Goal: Task Accomplishment & Management: Complete application form

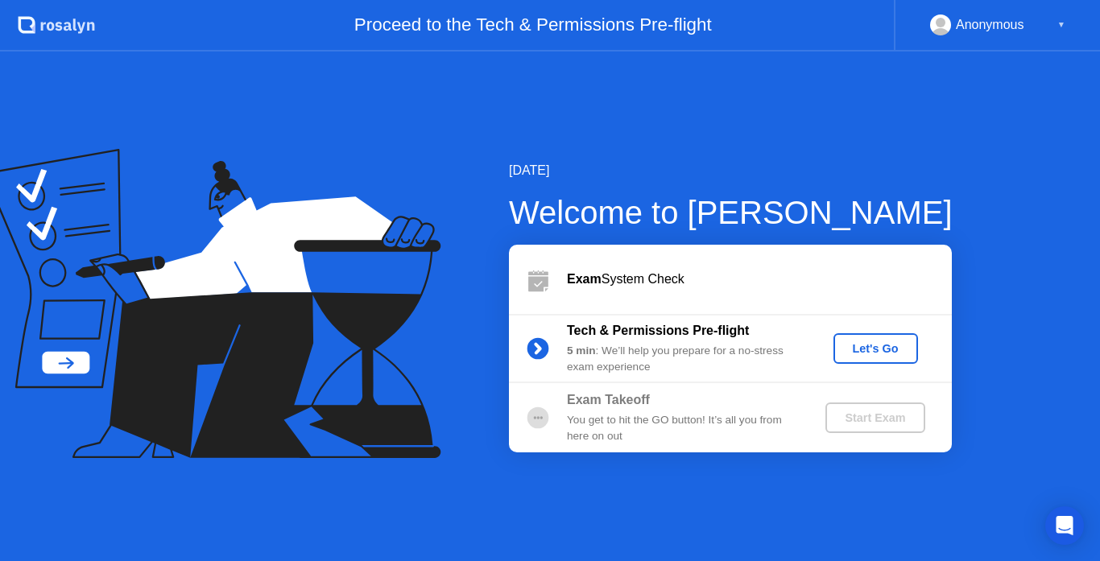
click at [858, 346] on div "Let's Go" at bounding box center [876, 348] width 72 height 13
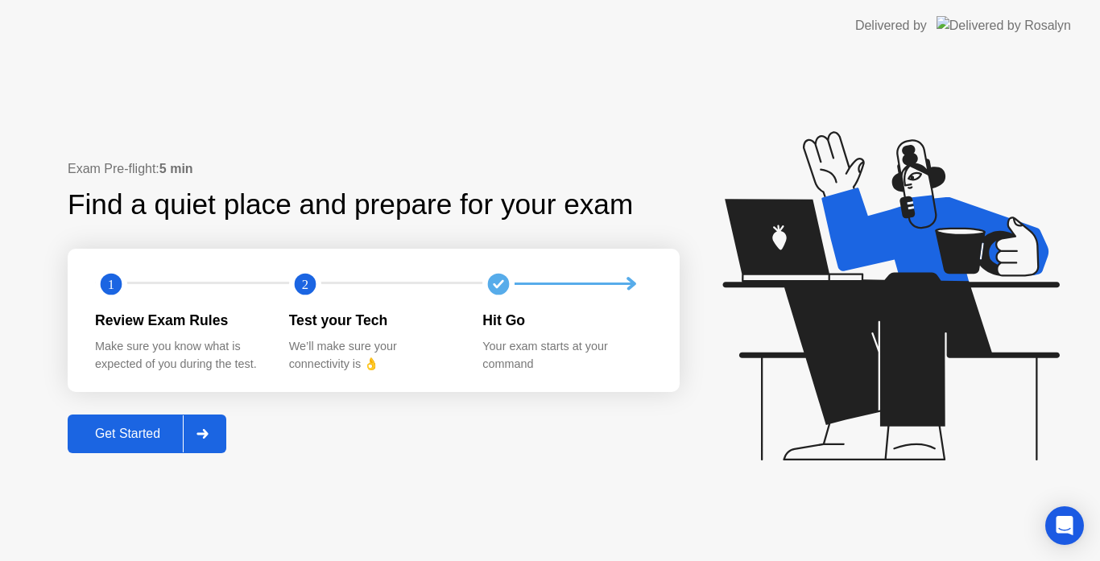
click at [100, 430] on div "Get Started" at bounding box center [127, 434] width 110 height 14
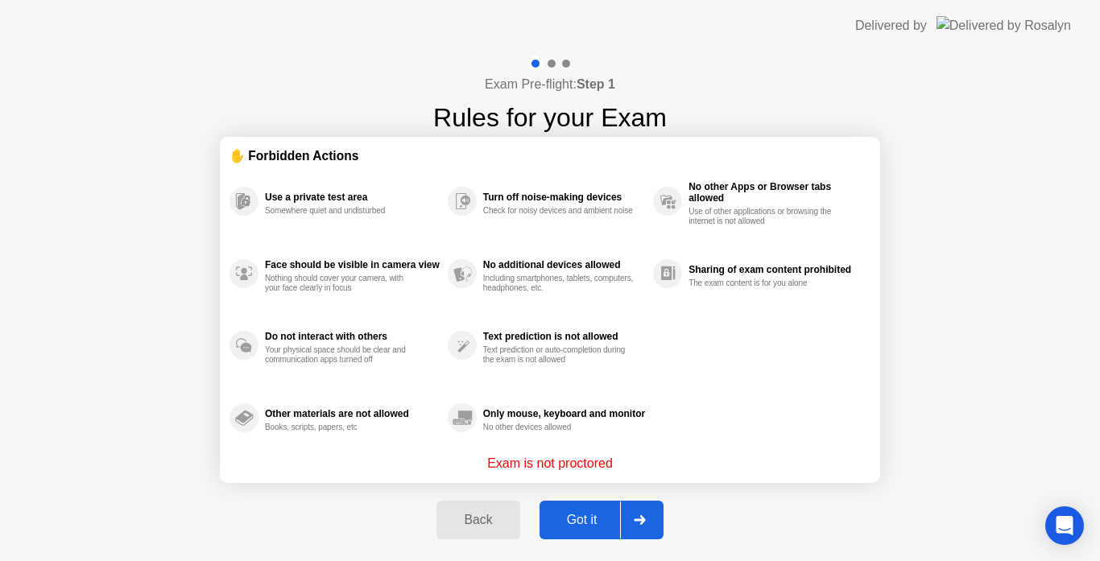
click at [585, 519] on div "Got it" at bounding box center [583, 520] width 76 height 14
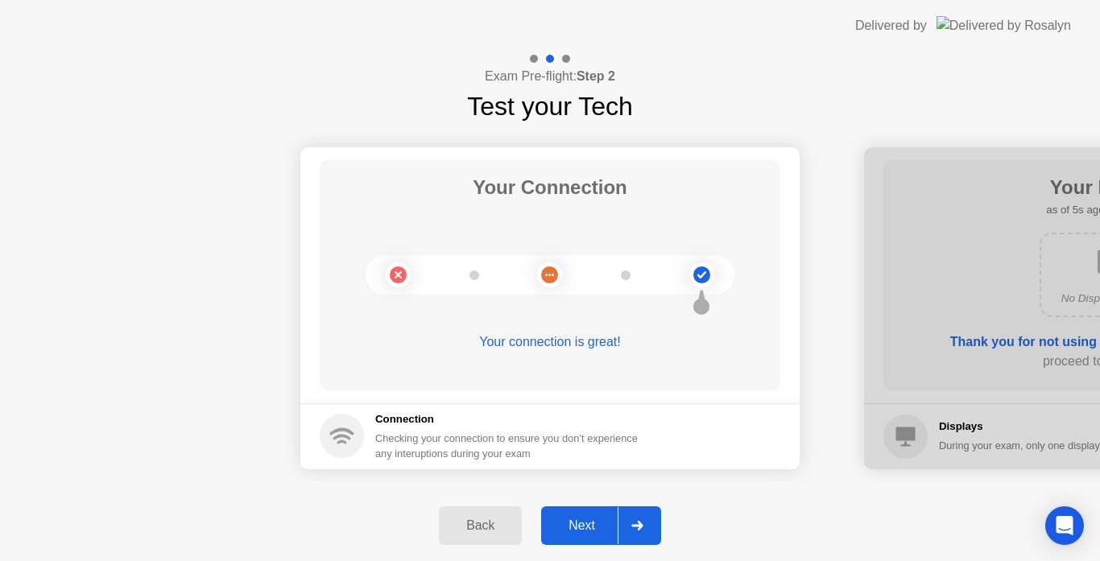
click at [585, 519] on div "Next" at bounding box center [582, 526] width 72 height 14
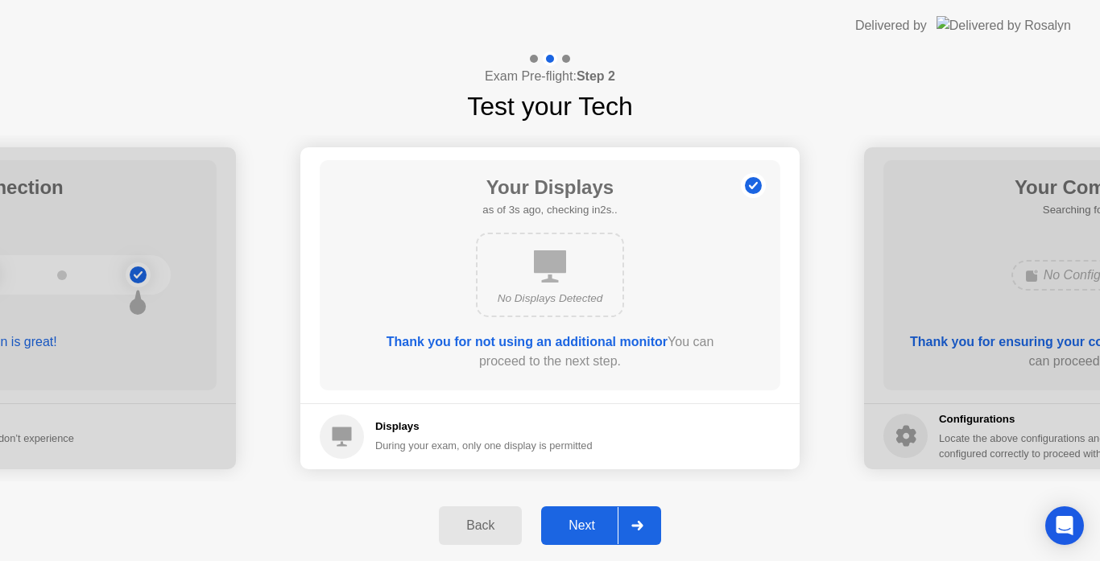
click at [585, 519] on div "Next" at bounding box center [582, 526] width 72 height 14
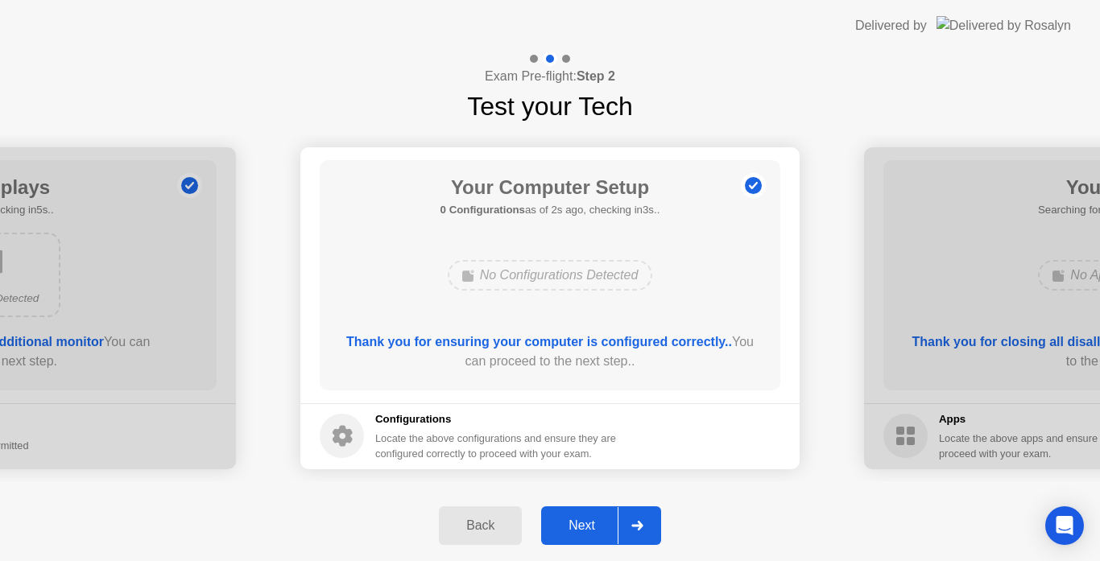
click at [585, 519] on div "Next" at bounding box center [582, 526] width 72 height 14
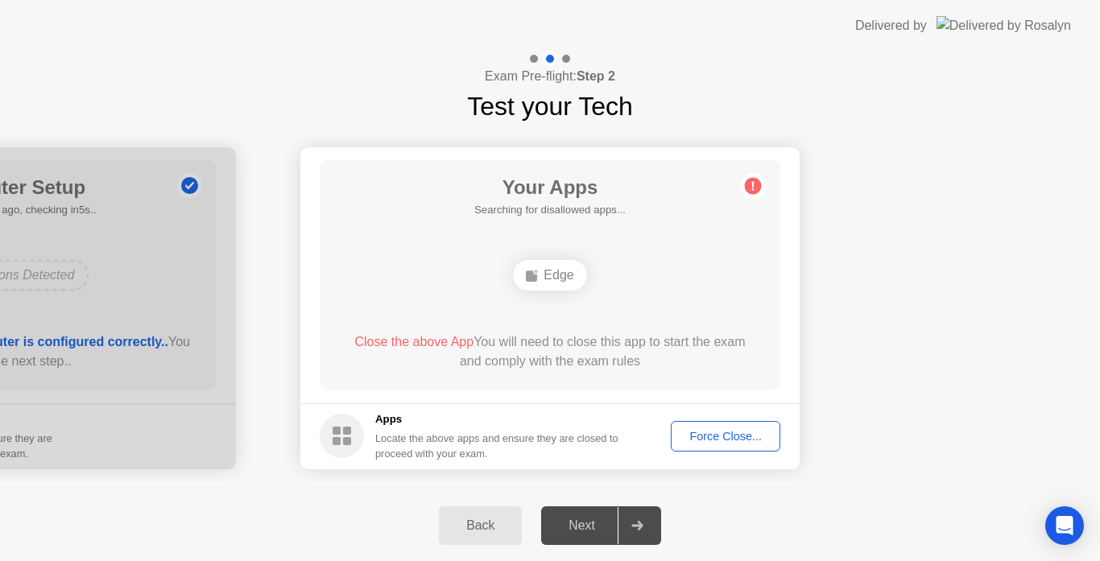
click at [730, 438] on div "Force Close..." at bounding box center [726, 436] width 98 height 13
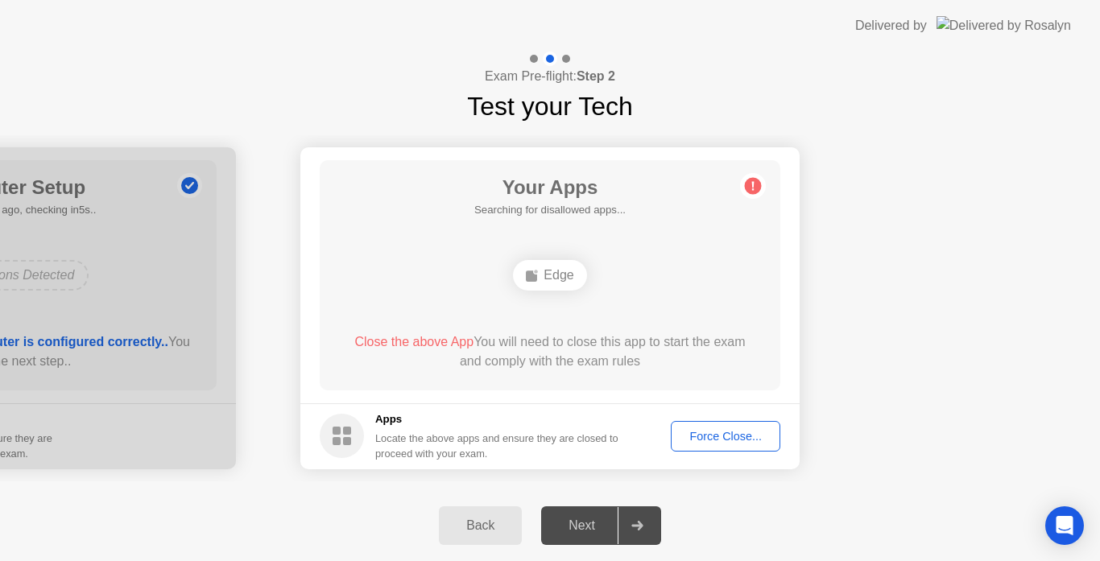
click at [715, 437] on div "Force Close..." at bounding box center [726, 436] width 98 height 13
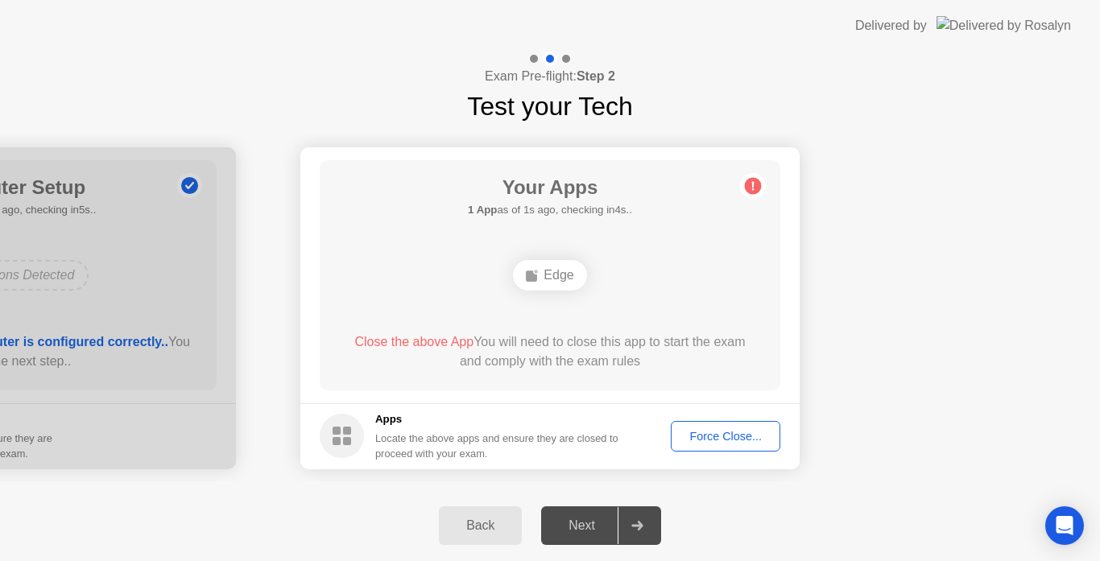
click at [432, 342] on span "Close the above App" at bounding box center [413, 342] width 119 height 14
click at [422, 437] on div "Locate the above apps and ensure they are closed to proceed with your exam." at bounding box center [497, 446] width 244 height 31
click at [758, 188] on circle at bounding box center [753, 185] width 17 height 17
click at [752, 189] on circle at bounding box center [753, 185] width 17 height 17
click at [693, 437] on div "Force Close..." at bounding box center [726, 436] width 98 height 13
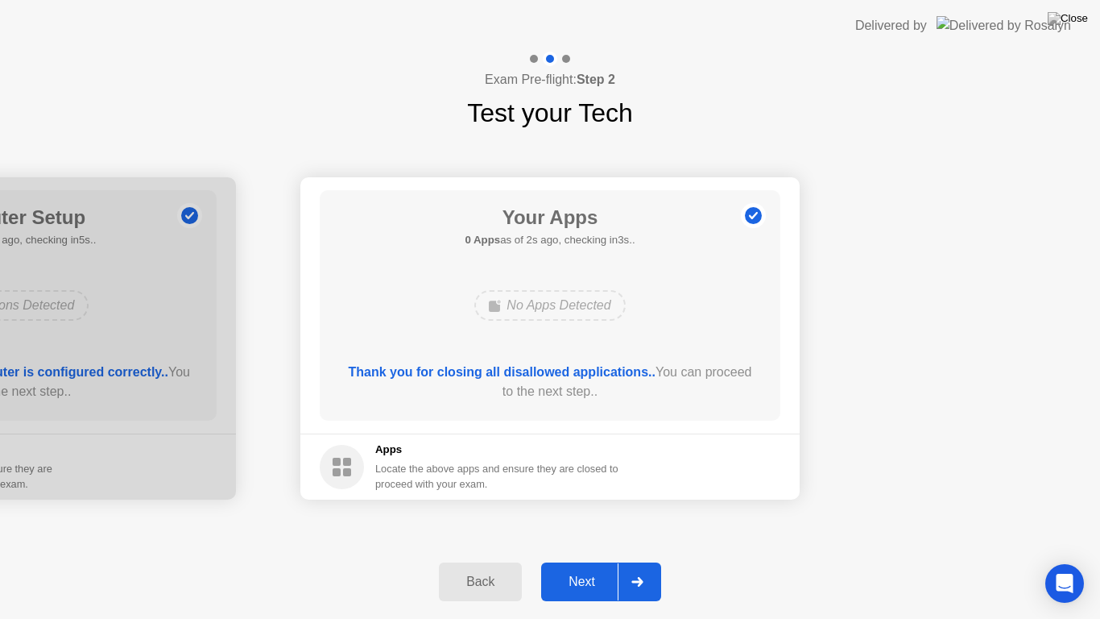
click at [578, 561] on div "Next" at bounding box center [582, 581] width 72 height 14
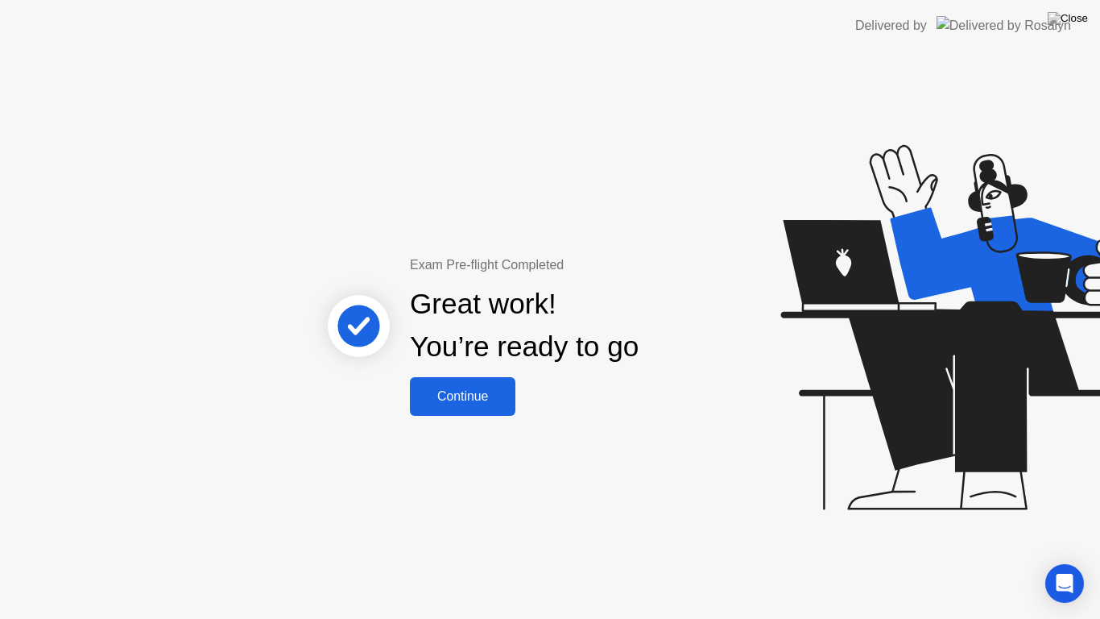
click at [478, 398] on div "Continue" at bounding box center [463, 396] width 96 height 14
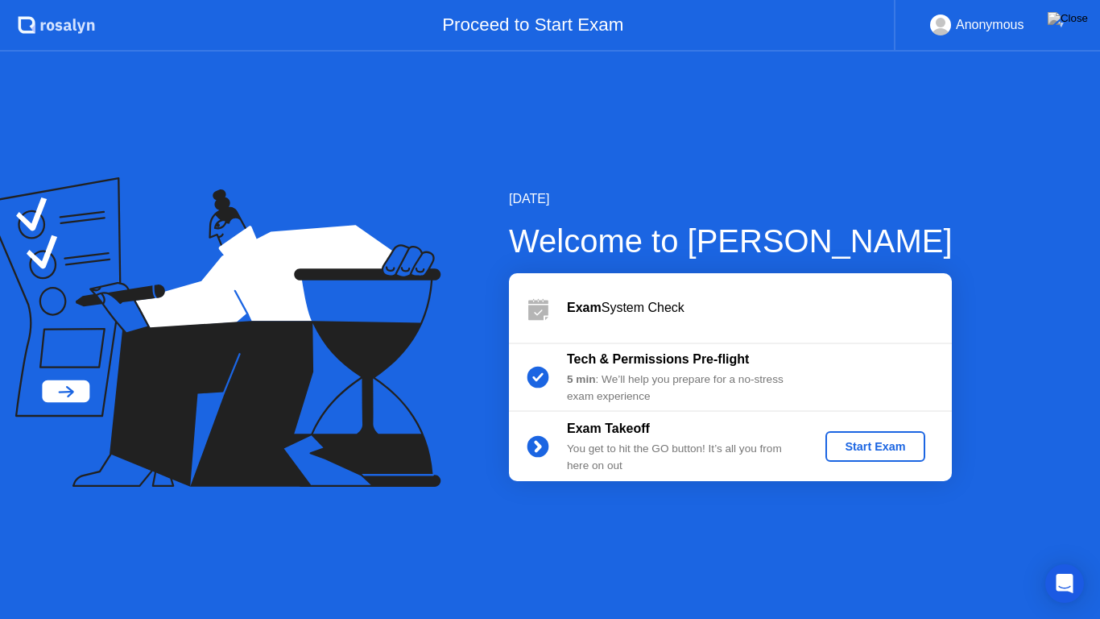
click at [893, 445] on div "Start Exam" at bounding box center [875, 446] width 86 height 13
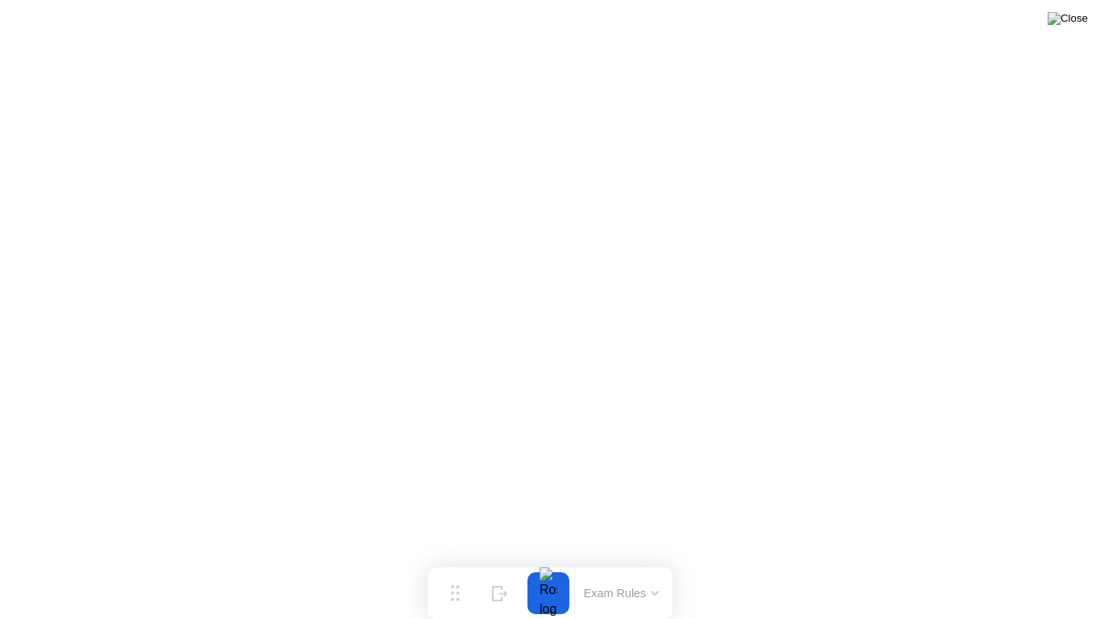
click at [1073, 25] on img at bounding box center [1068, 18] width 40 height 13
click at [652, 561] on icon at bounding box center [655, 592] width 8 height 5
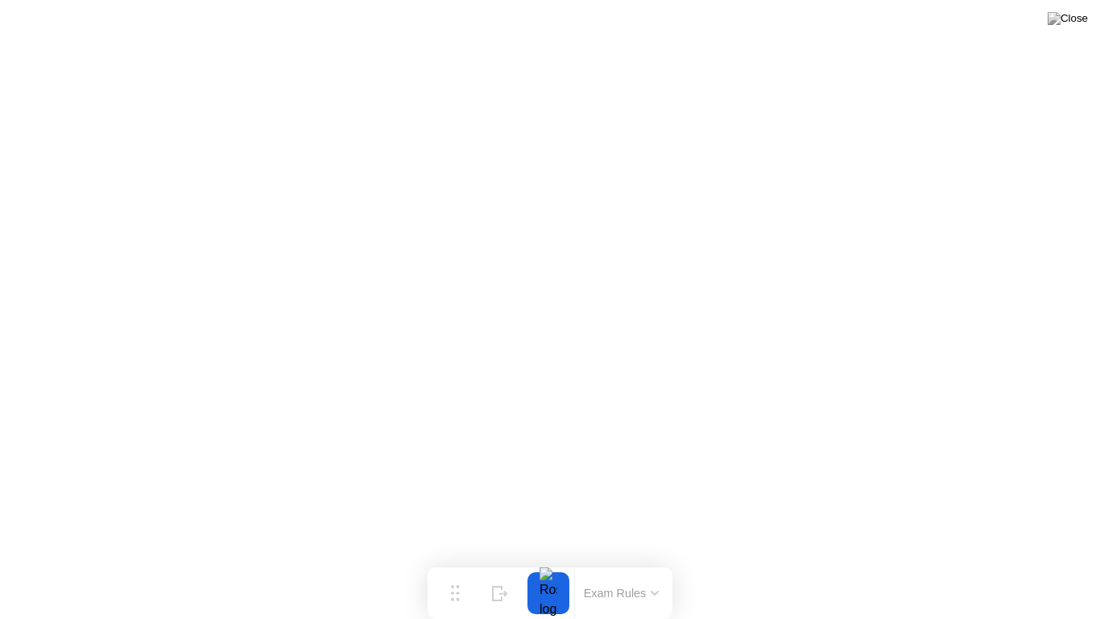
click at [553, 561] on div at bounding box center [549, 593] width 34 height 42
click at [1083, 22] on img at bounding box center [1068, 18] width 40 height 13
click at [1076, 25] on img at bounding box center [1068, 18] width 40 height 13
